Goal: Task Accomplishment & Management: Complete application form

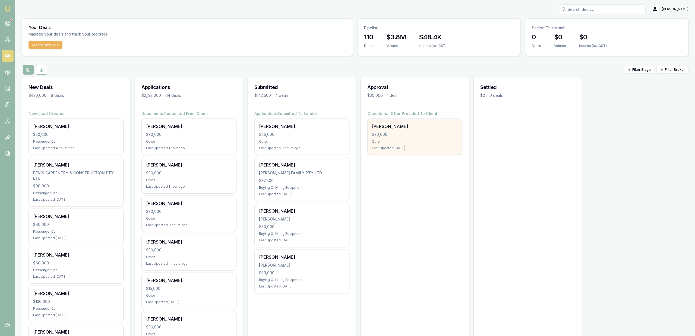
click at [404, 139] on div "Shaun Macaskill $30,000 Other Last Updated: 1 day ago" at bounding box center [414, 137] width 94 height 36
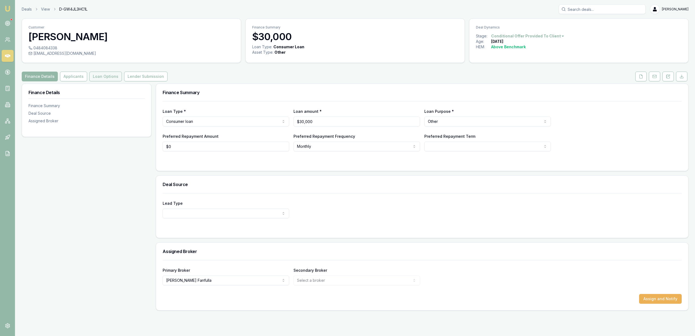
click at [100, 72] on button "Loan Options" at bounding box center [105, 77] width 33 height 10
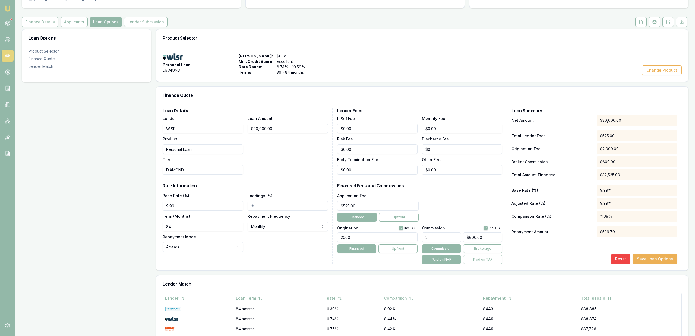
scroll to position [55, 0]
click at [378, 233] on input "2000" at bounding box center [377, 237] width 80 height 10
type input "2000.00"
click at [457, 239] on input "2" at bounding box center [441, 237] width 39 height 10
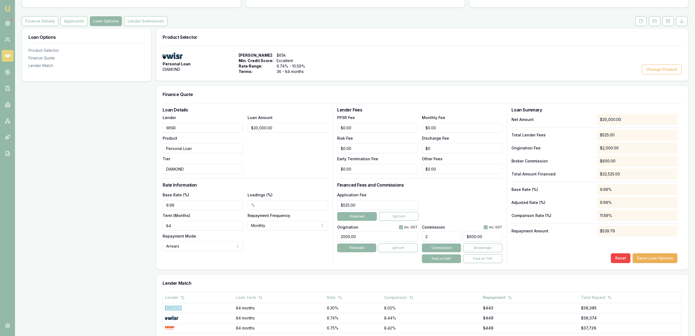
click at [457, 239] on input "2" at bounding box center [441, 237] width 39 height 10
type input "1"
type input "$300.00"
type input "1.58"
type input "$474.00"
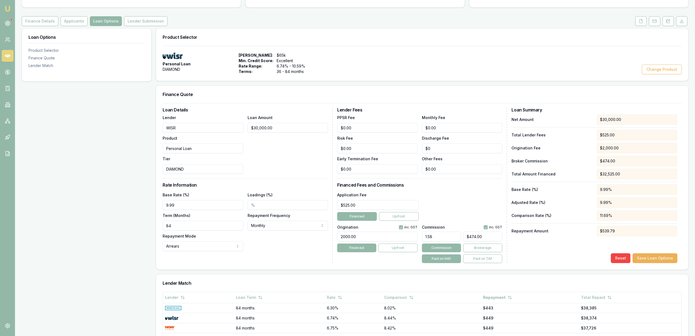
type input "1.5"
type input "$450.00"
type input "1.50%"
click at [466, 190] on div "Lender Fees PPSR Fee $0.00 Monthly Fee $0.00 Risk Fee $0.00 Discharge Fee $0 Ea…" at bounding box center [422, 185] width 170 height 155
click at [403, 227] on button "button" at bounding box center [401, 227] width 4 height 4
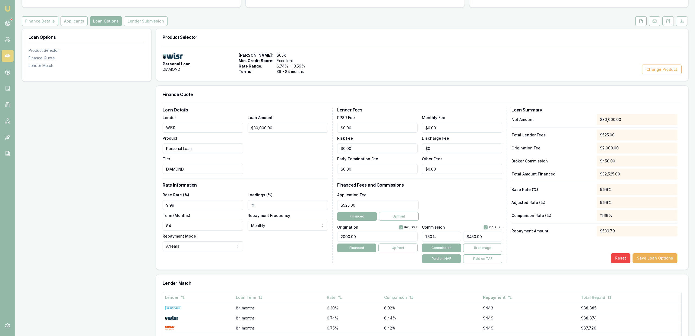
checkbox input "false"
click at [463, 214] on div "Application Fee $525.00 Financed Upfront" at bounding box center [419, 206] width 165 height 29
click at [650, 258] on button "Save Loan Options" at bounding box center [654, 258] width 45 height 10
click at [148, 25] on button "Lender Submission" at bounding box center [145, 21] width 43 height 10
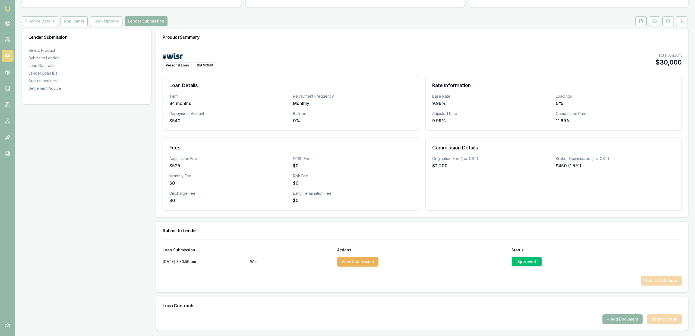
scroll to position [194, 0]
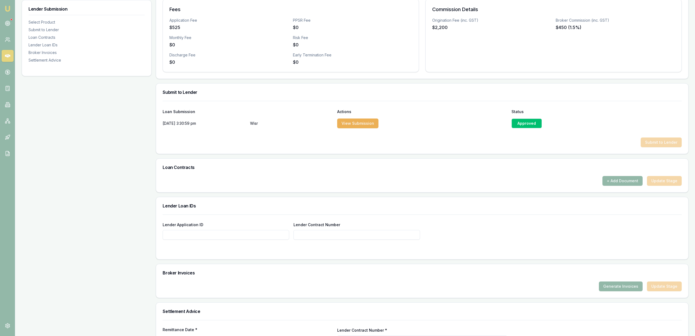
click at [191, 236] on input "Lender Application ID" at bounding box center [226, 235] width 126 height 10
paste input "947661"
type input "947661"
click at [320, 233] on input "Lender Contract Number" at bounding box center [356, 235] width 126 height 10
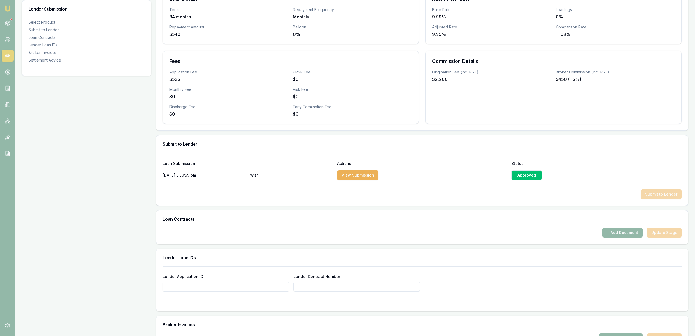
scroll to position [138, 0]
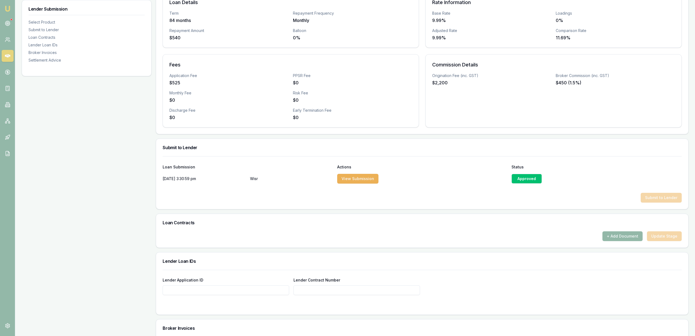
click at [121, 207] on div "Lender Submission Select Product Submit to Lender Loan Contracts Lender Loan ID…" at bounding box center [87, 188] width 130 height 486
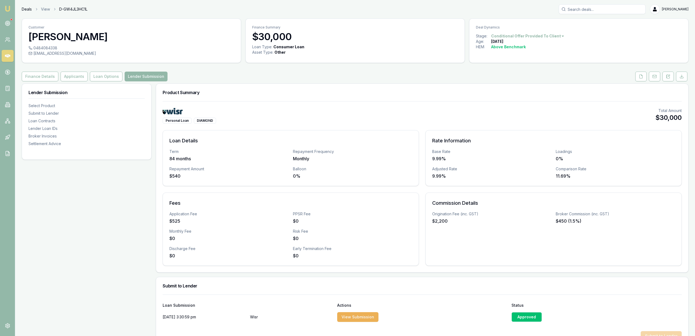
click at [26, 9] on link "Deals" at bounding box center [27, 9] width 10 height 5
